Goal: Task Accomplishment & Management: Complete application form

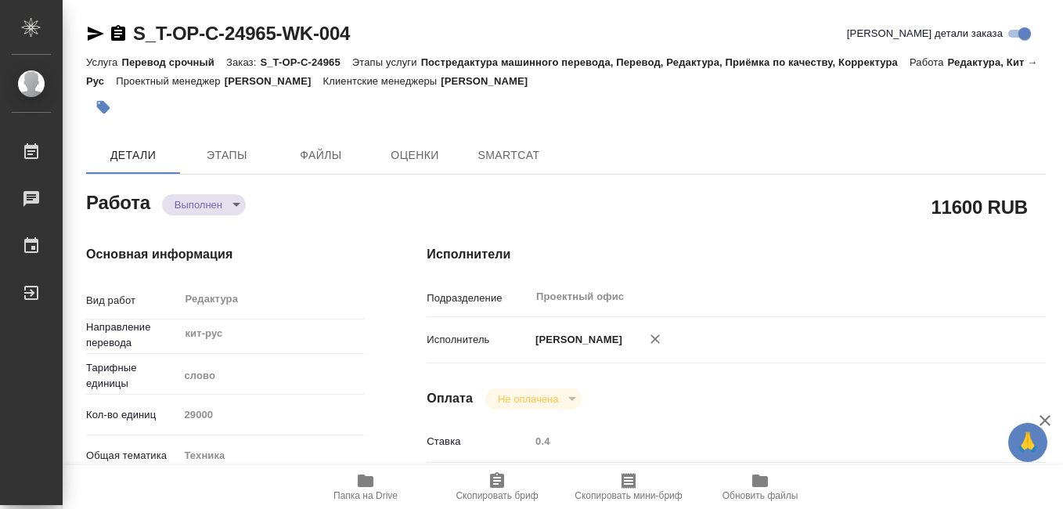
type textarea "x"
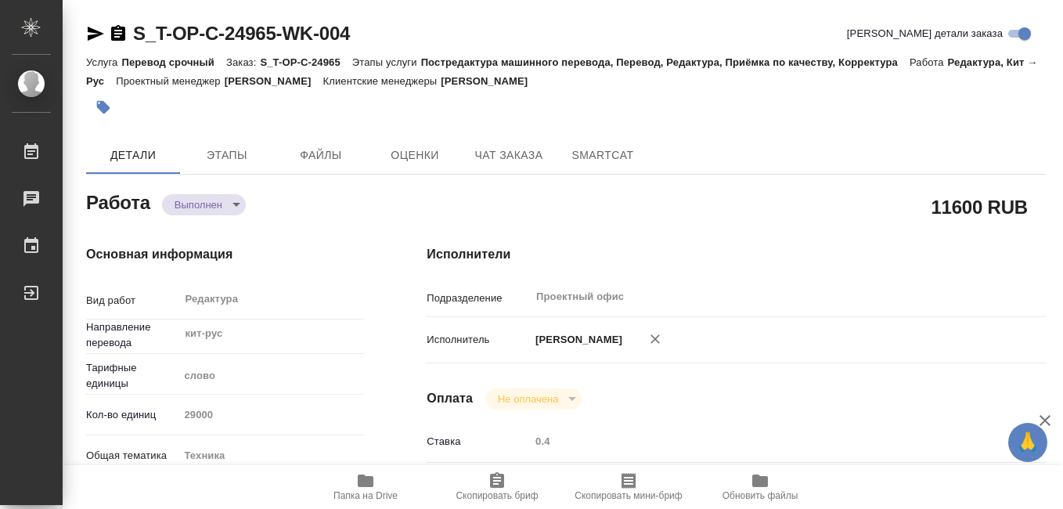
type textarea "x"
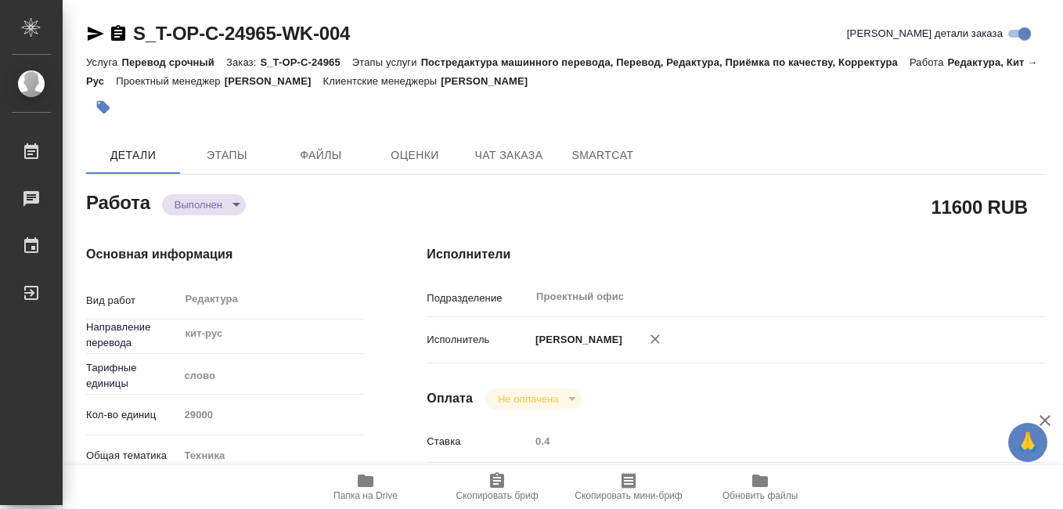
type textarea "x"
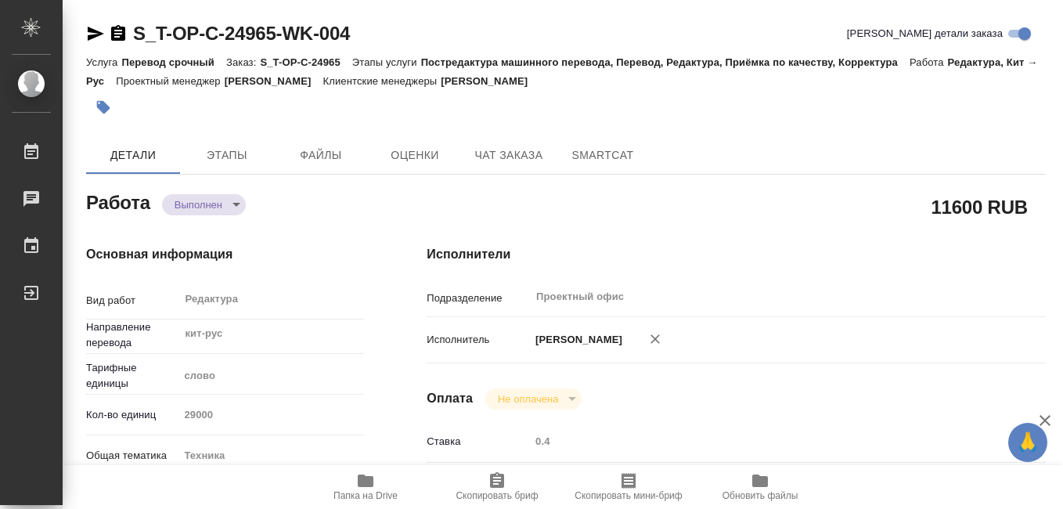
type textarea "x"
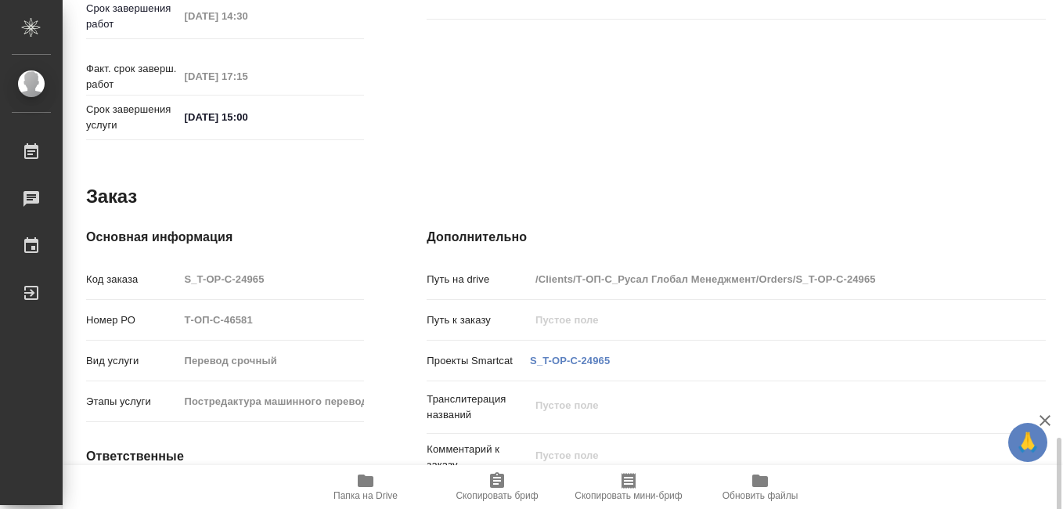
scroll to position [827, 0]
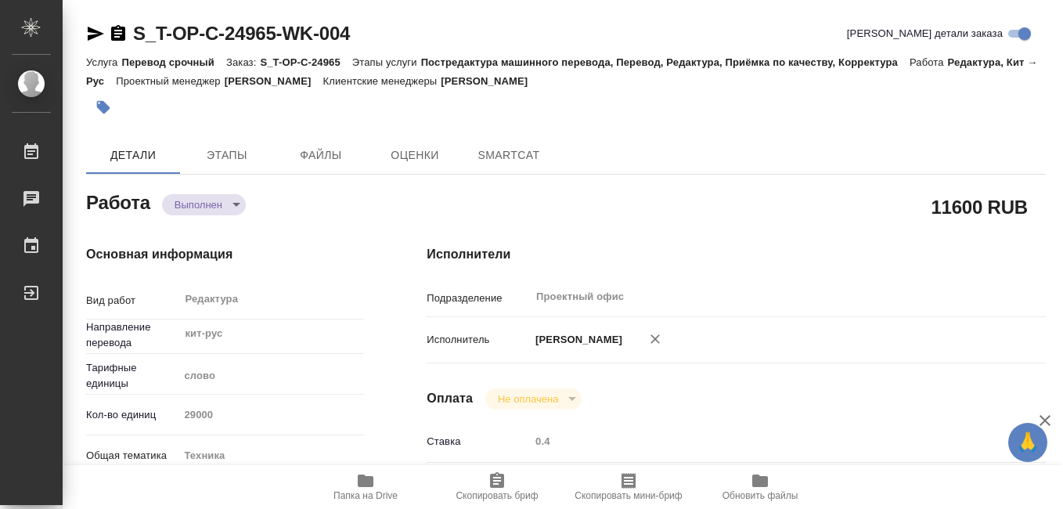
type textarea "x"
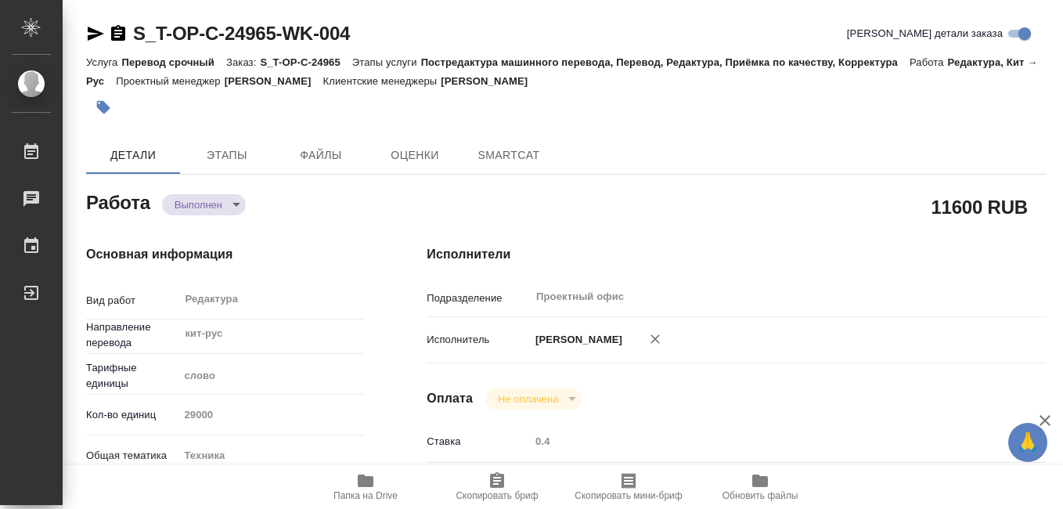
type textarea "x"
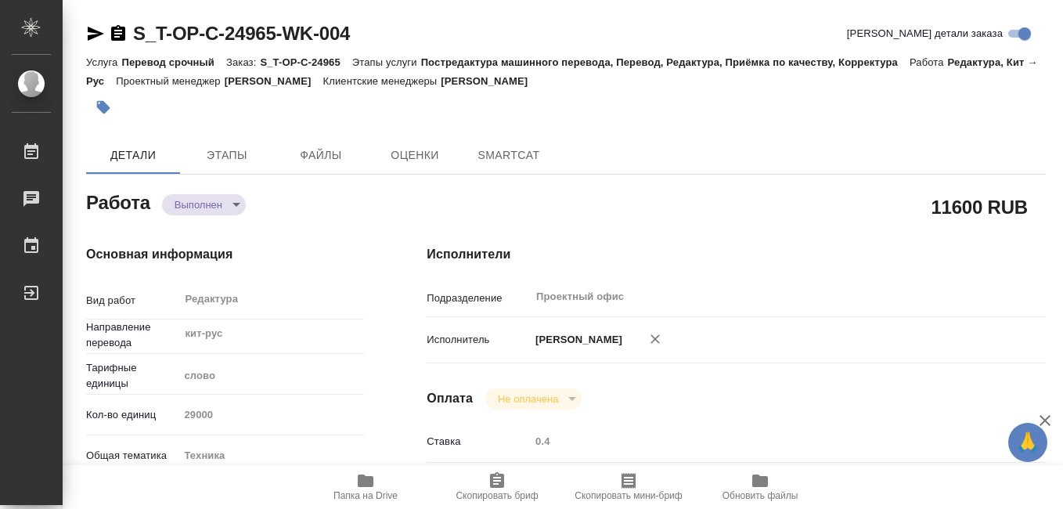
type textarea "x"
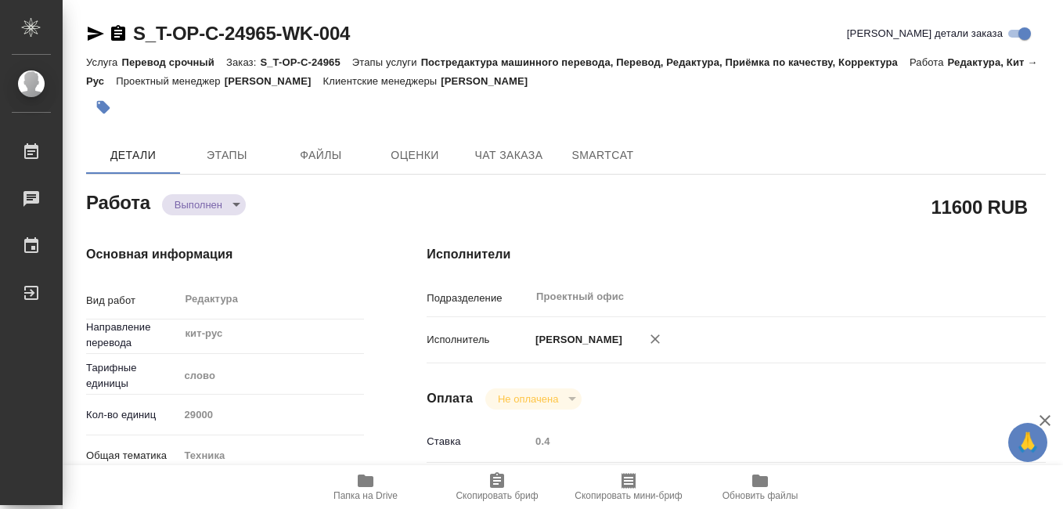
type textarea "x"
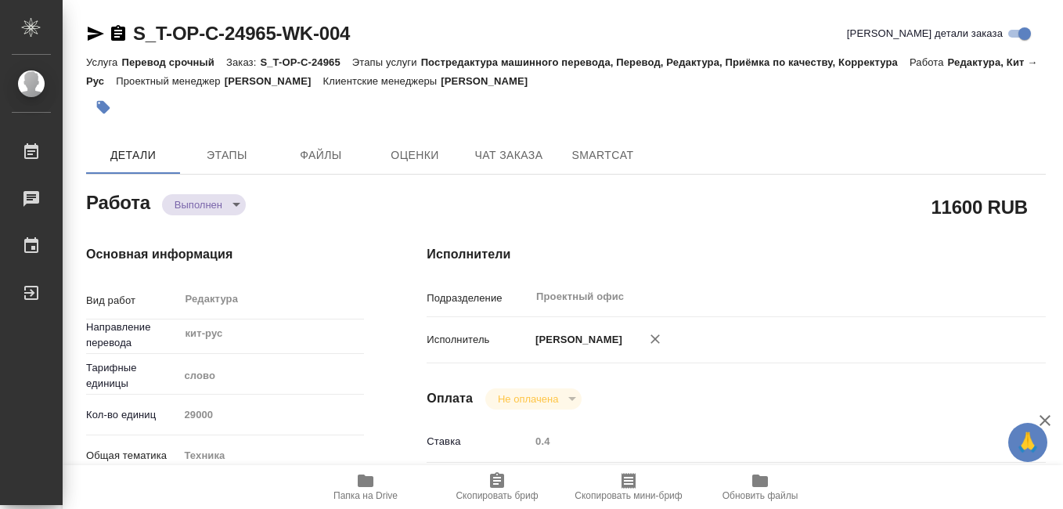
type textarea "x"
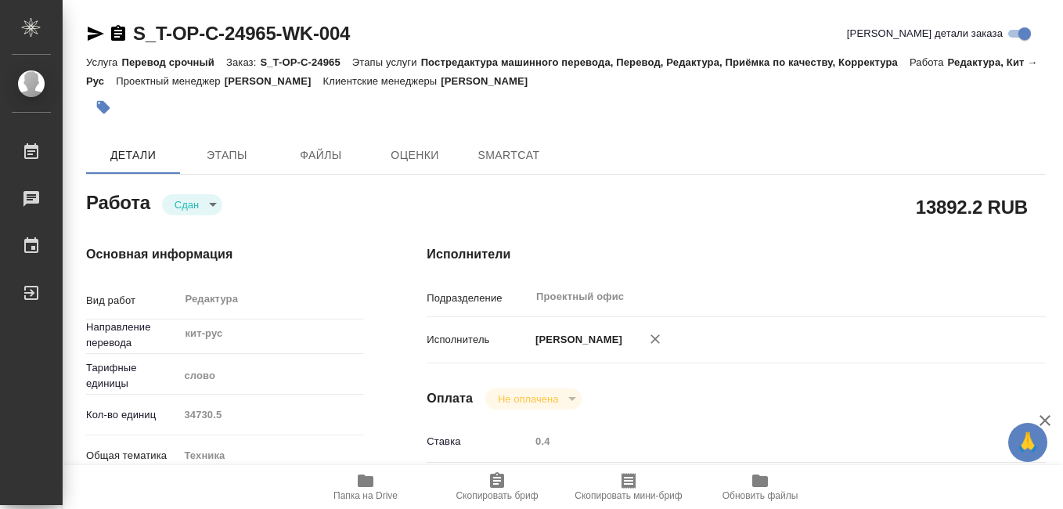
type textarea "x"
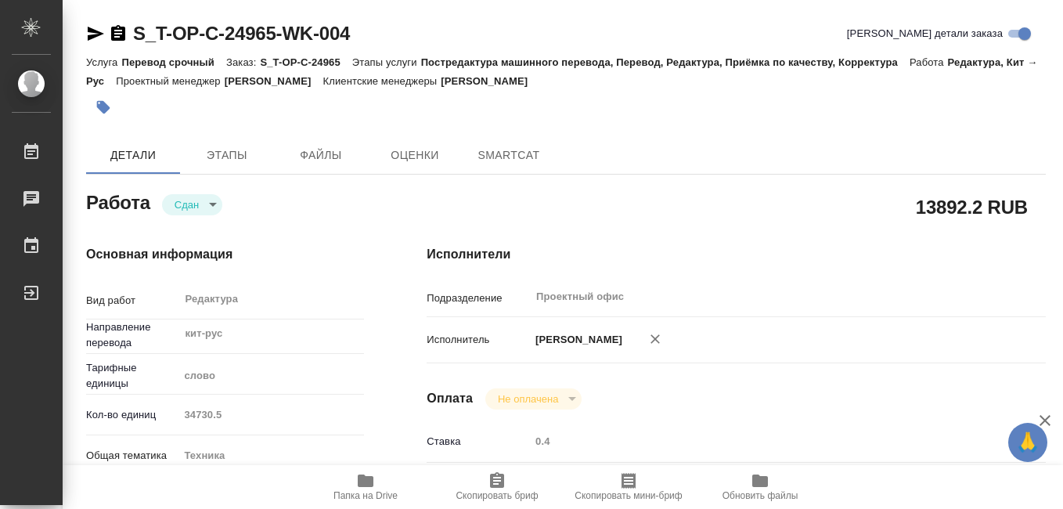
type textarea "x"
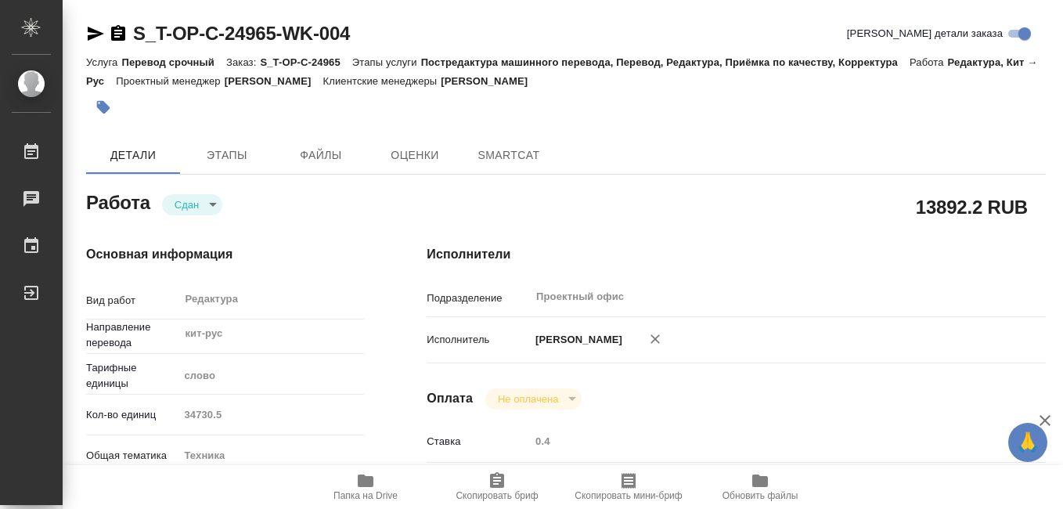
type textarea "x"
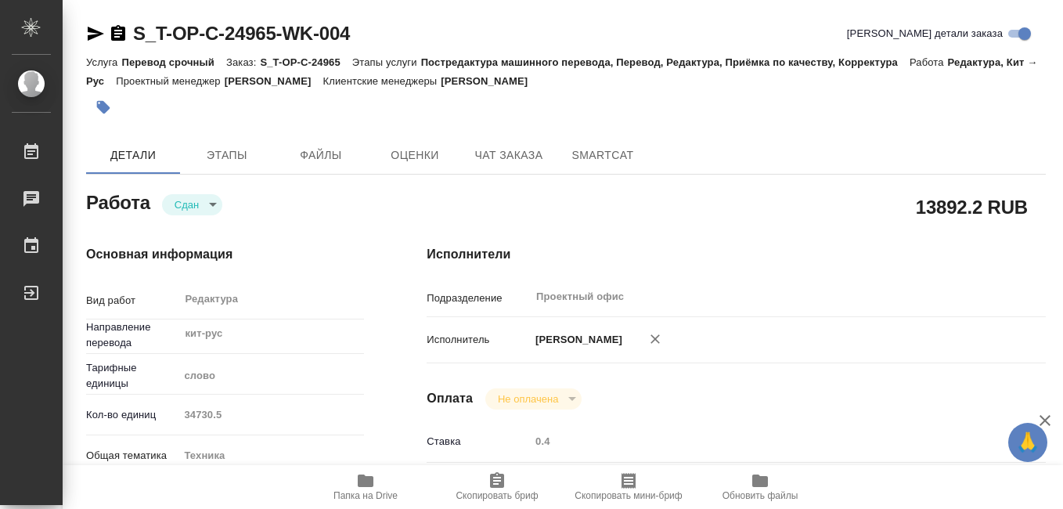
type textarea "x"
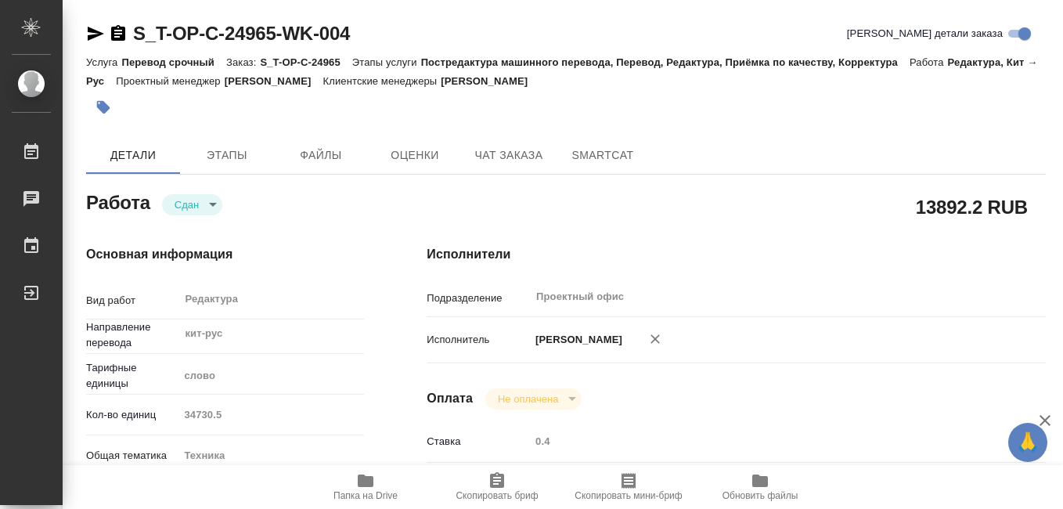
type textarea "x"
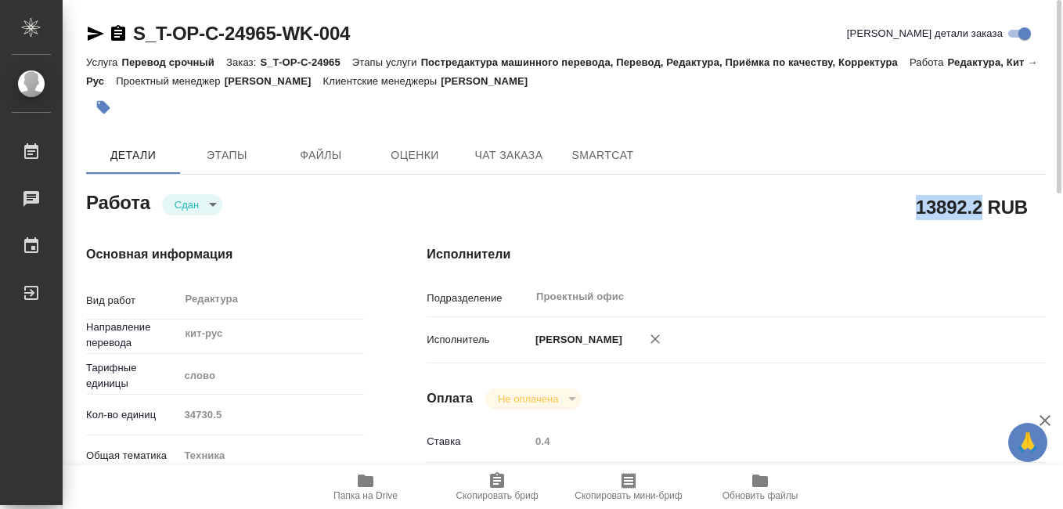
drag, startPoint x: 919, startPoint y: 206, endPoint x: 984, endPoint y: 210, distance: 65.1
click at [984, 210] on h2 "13892.2 RUB" at bounding box center [972, 206] width 112 height 27
drag, startPoint x: 984, startPoint y: 210, endPoint x: 946, endPoint y: 212, distance: 37.6
copy h2 "13892.2"
